Goal: Transaction & Acquisition: Purchase product/service

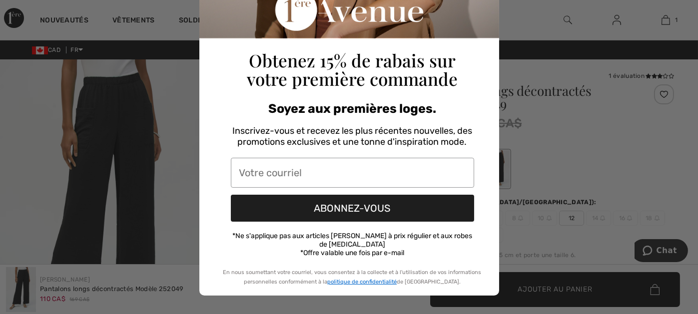
click at [517, 66] on div "Close dialog Obtenez 15% de rabais sur votre première commande Soyez aux premiè…" at bounding box center [349, 157] width 698 height 314
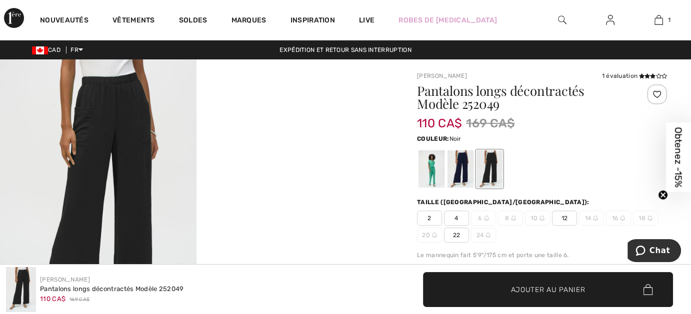
scroll to position [100, 0]
